Goal: Transaction & Acquisition: Subscribe to service/newsletter

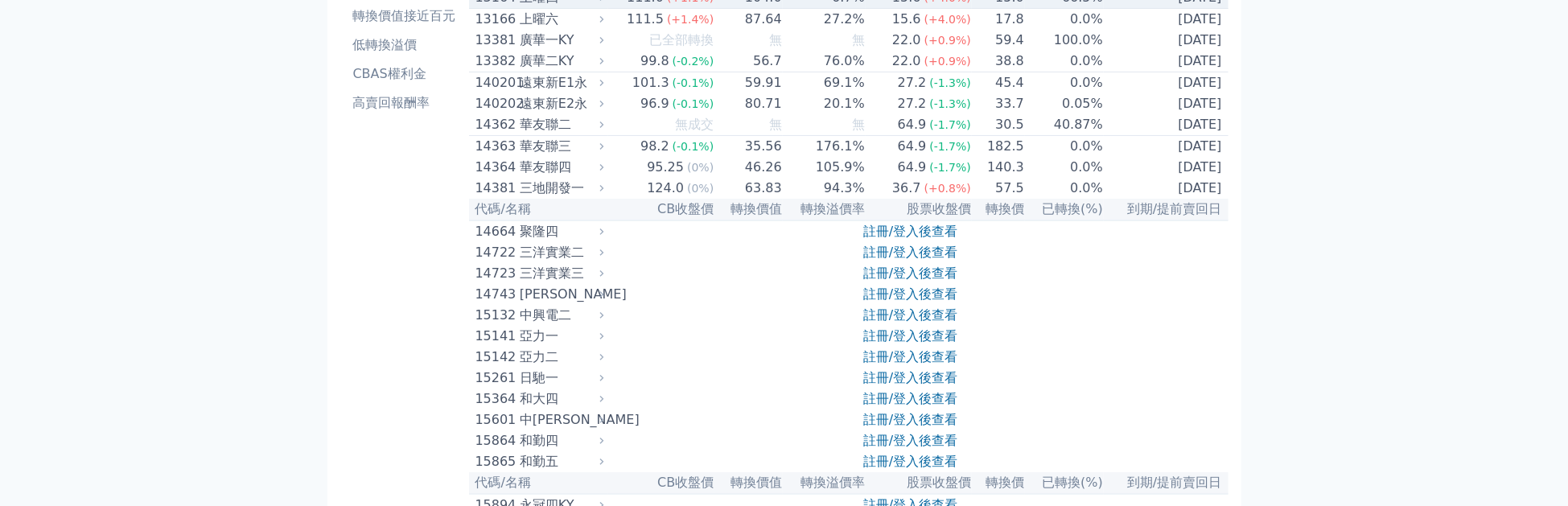
scroll to position [278, 0]
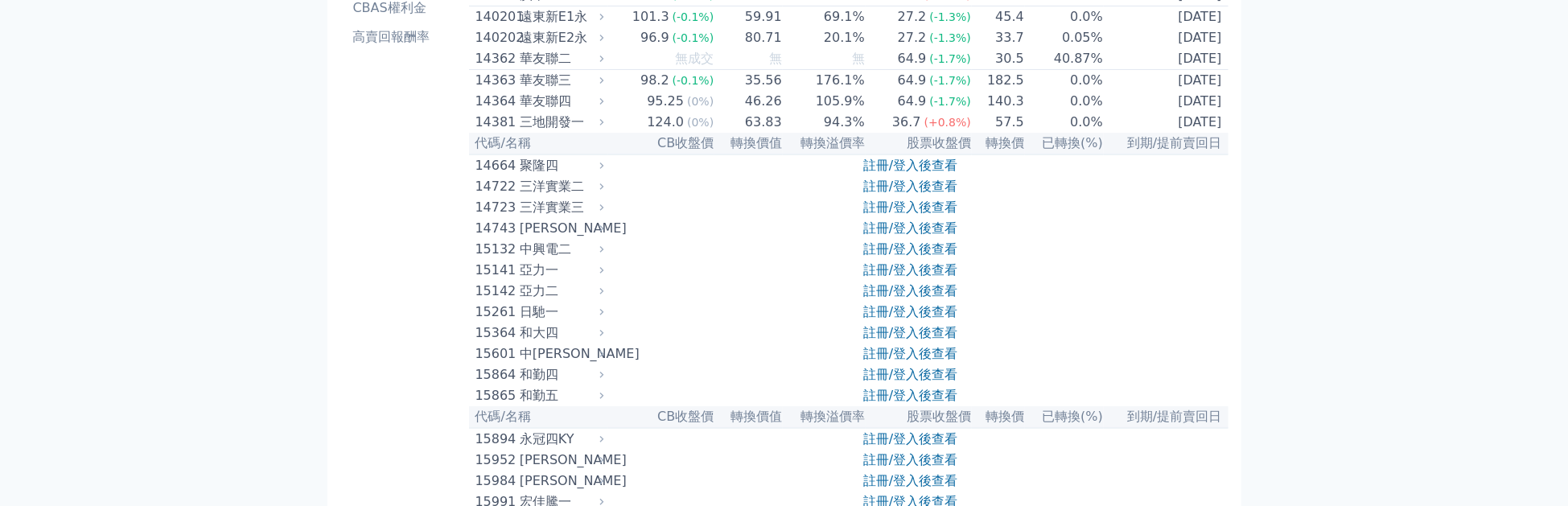
click at [917, 214] on link "註冊/登入後查看" at bounding box center [910, 206] width 94 height 15
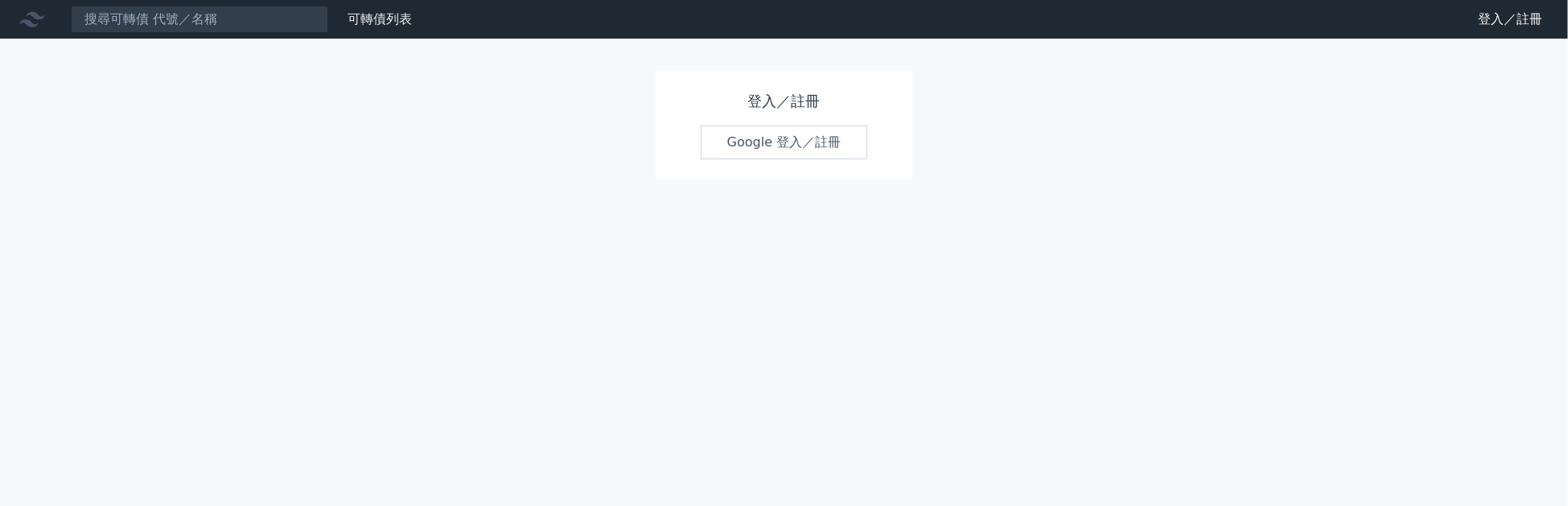
click at [786, 156] on link "Google 登入／註冊" at bounding box center [784, 143] width 168 height 34
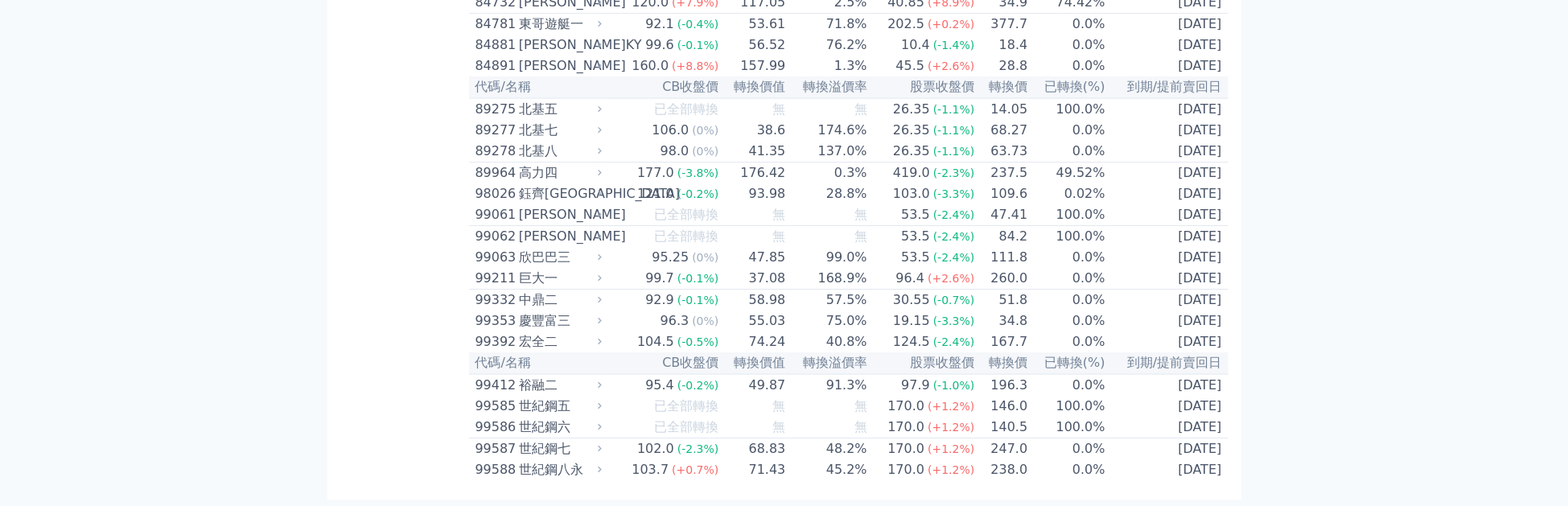
scroll to position [9391, 0]
